Goal: Information Seeking & Learning: Learn about a topic

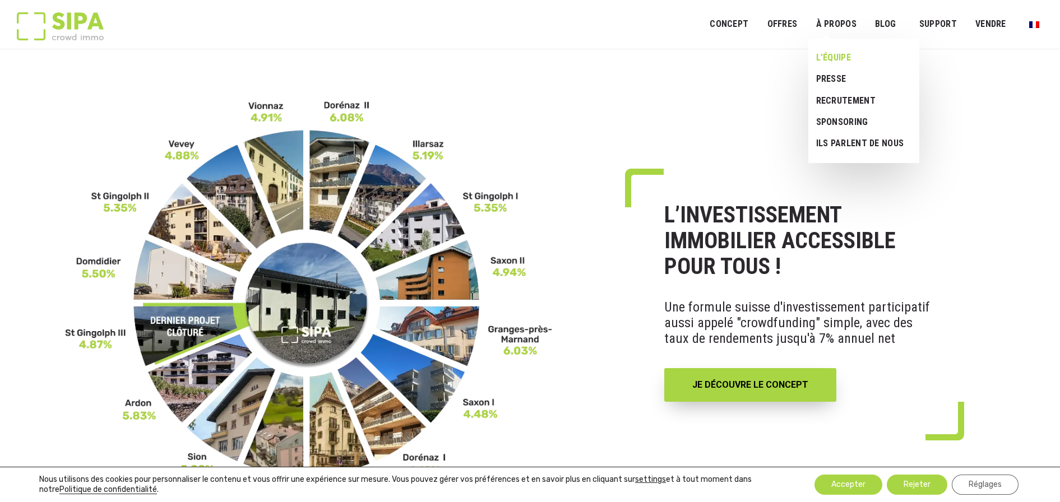
click at [834, 54] on link "L’ÉQUIPE" at bounding box center [859, 57] width 103 height 21
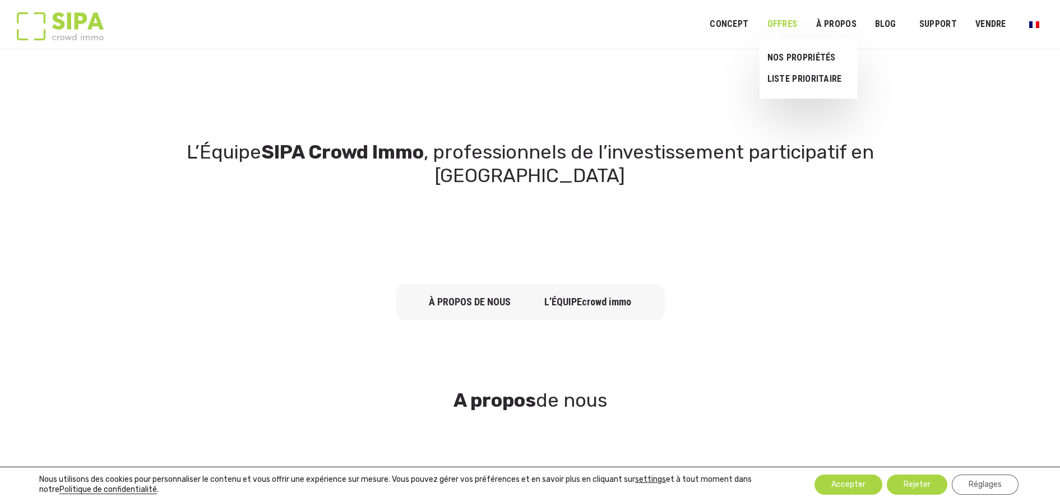
click at [781, 24] on link "OFFRES" at bounding box center [781, 24] width 45 height 25
click at [784, 55] on link "NOS PROPRIÉTÉS" at bounding box center [803, 57] width 89 height 21
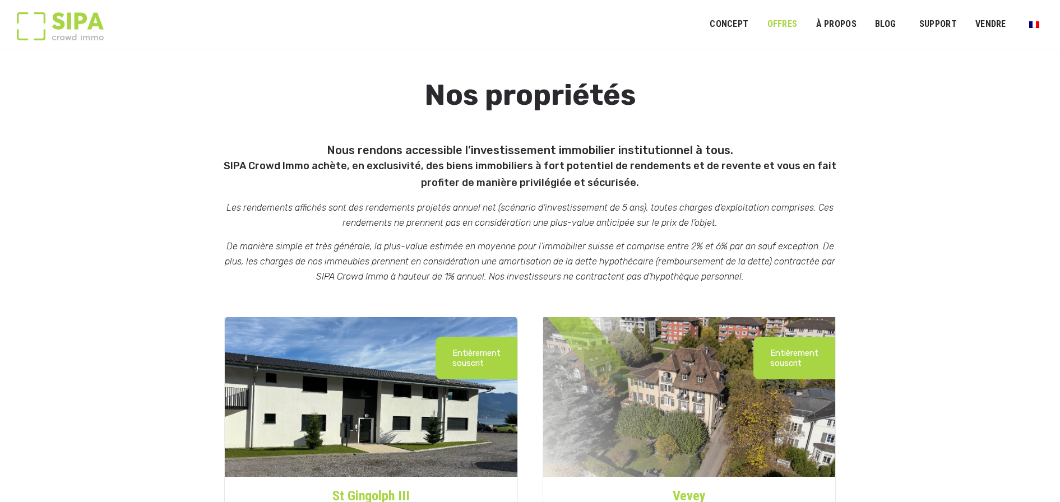
click at [790, 23] on link "OFFRES" at bounding box center [781, 24] width 45 height 25
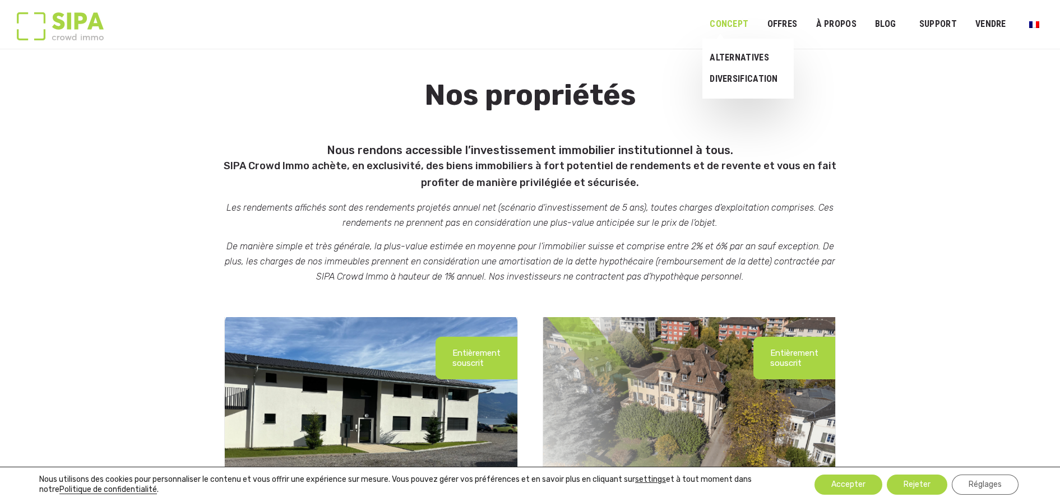
click at [738, 23] on link "Concept" at bounding box center [728, 24] width 53 height 25
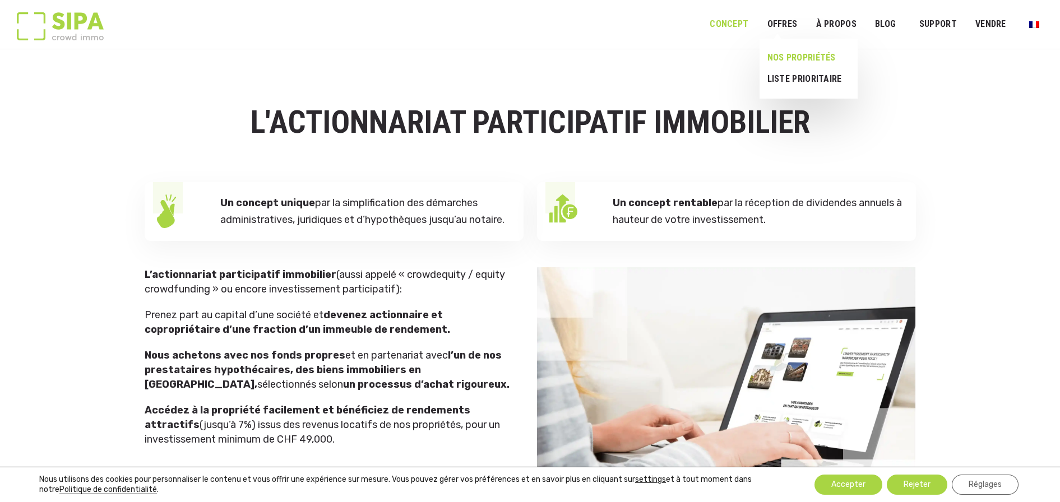
click at [783, 56] on link "NOS PROPRIÉTÉS" at bounding box center [803, 57] width 89 height 21
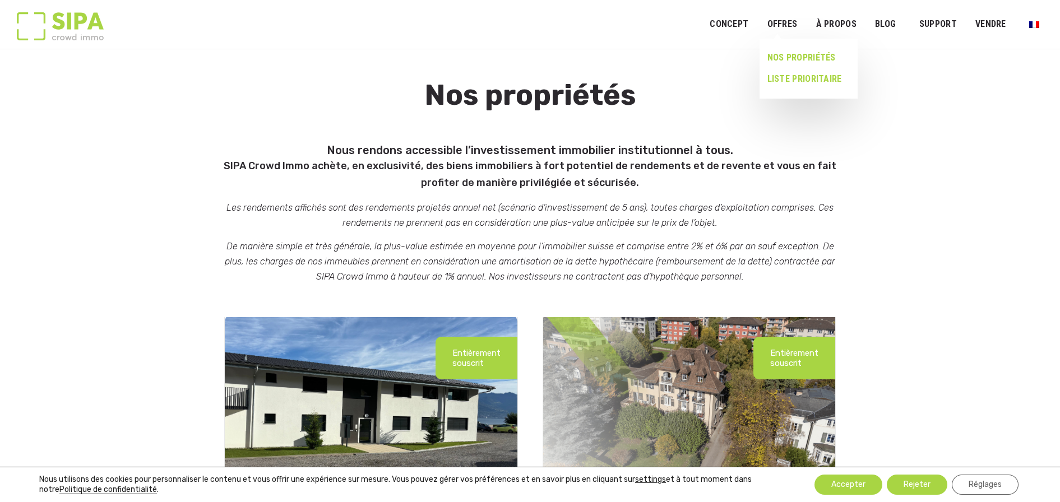
click at [803, 80] on link "LISTE PRIORITAIRE" at bounding box center [803, 78] width 89 height 21
